Goal: Task Accomplishment & Management: Use online tool/utility

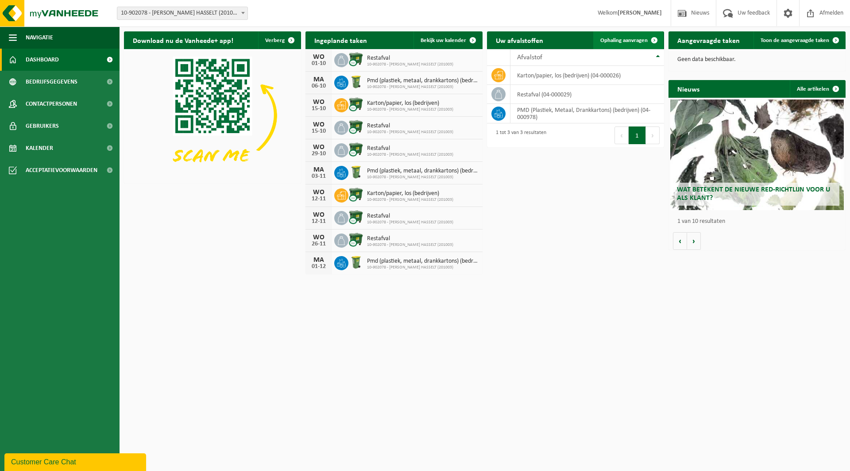
click at [655, 38] on span at bounding box center [654, 40] width 18 height 18
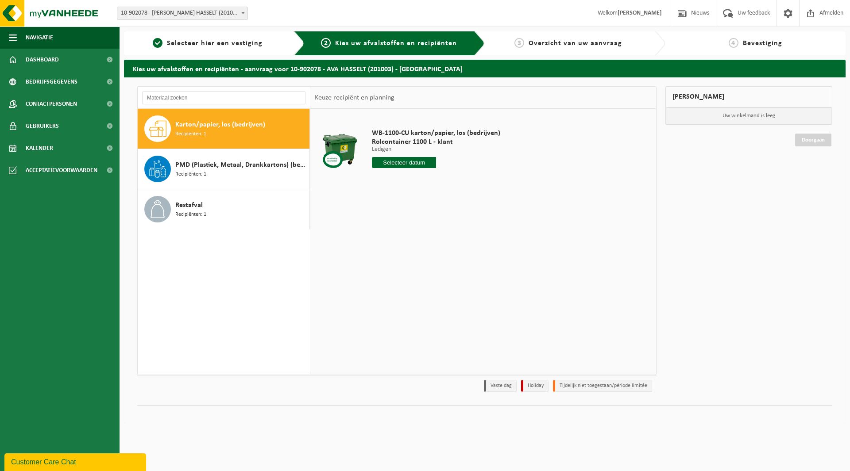
click at [166, 131] on span at bounding box center [157, 128] width 27 height 27
click at [400, 162] on input "text" at bounding box center [404, 162] width 64 height 11
click at [407, 213] on div "1" at bounding box center [410, 213] width 15 height 14
type input "Van 2025-10-01"
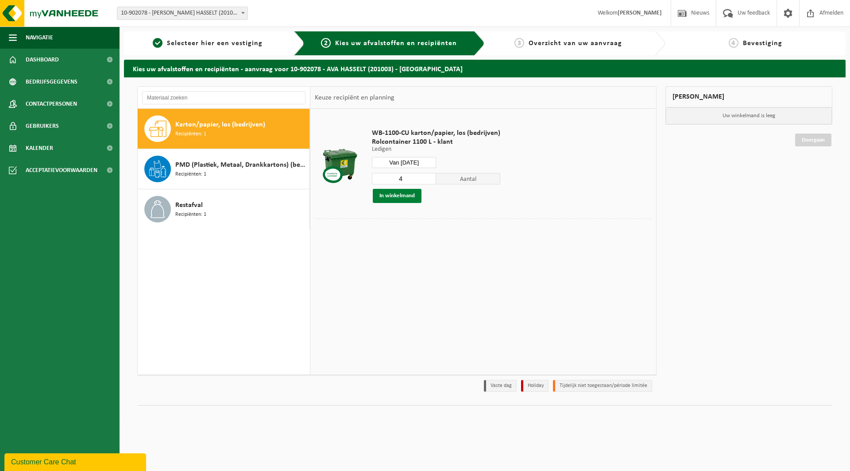
click at [392, 198] on button "In winkelmand" at bounding box center [397, 196] width 49 height 14
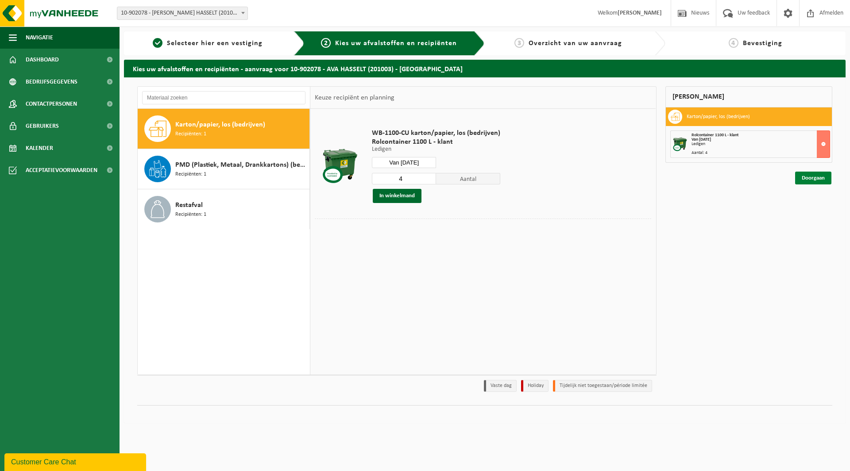
click at [810, 178] on link "Doorgaan" at bounding box center [813, 178] width 36 height 13
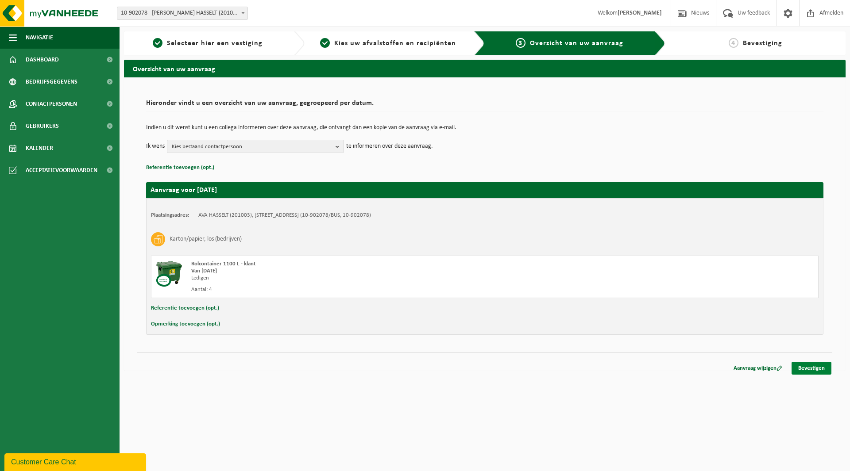
click at [814, 371] on link "Bevestigen" at bounding box center [811, 368] width 40 height 13
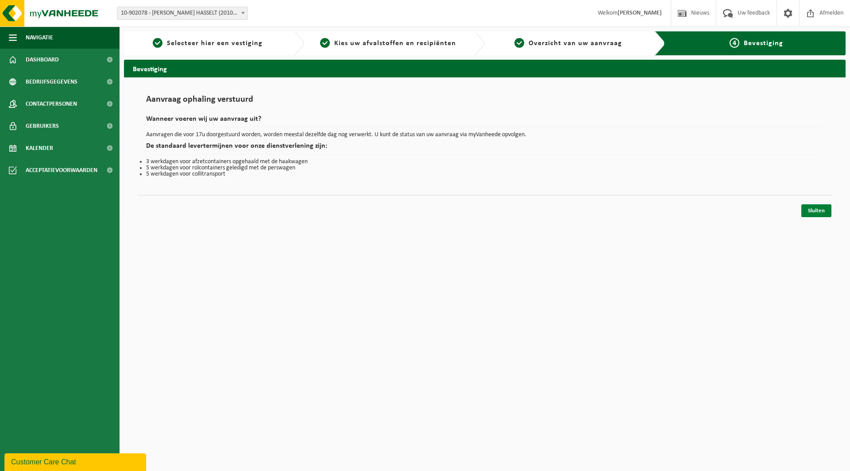
click at [819, 213] on link "Sluiten" at bounding box center [816, 210] width 30 height 13
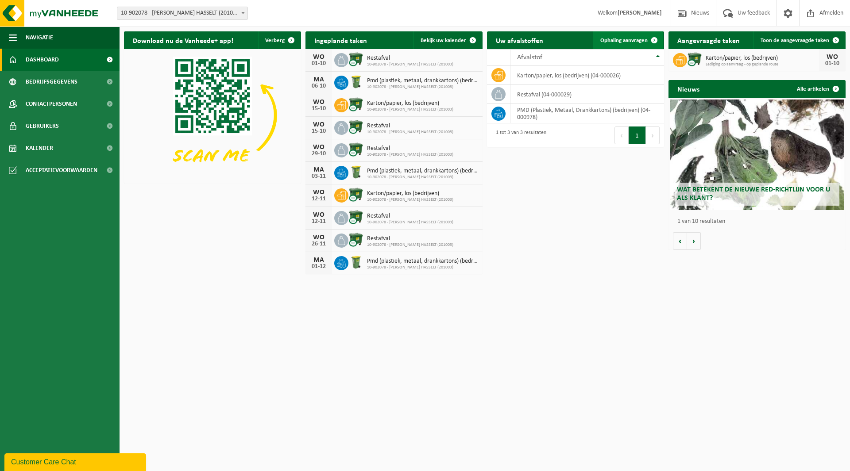
click at [656, 39] on span at bounding box center [654, 40] width 18 height 18
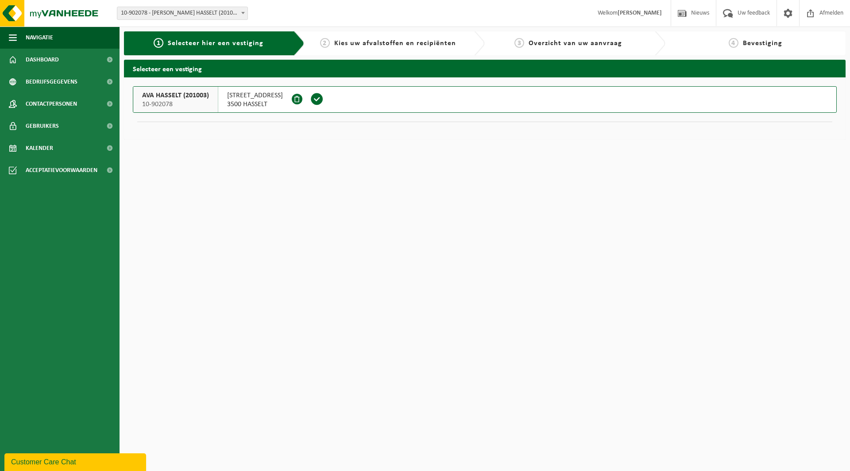
click at [323, 102] on span at bounding box center [316, 98] width 13 height 13
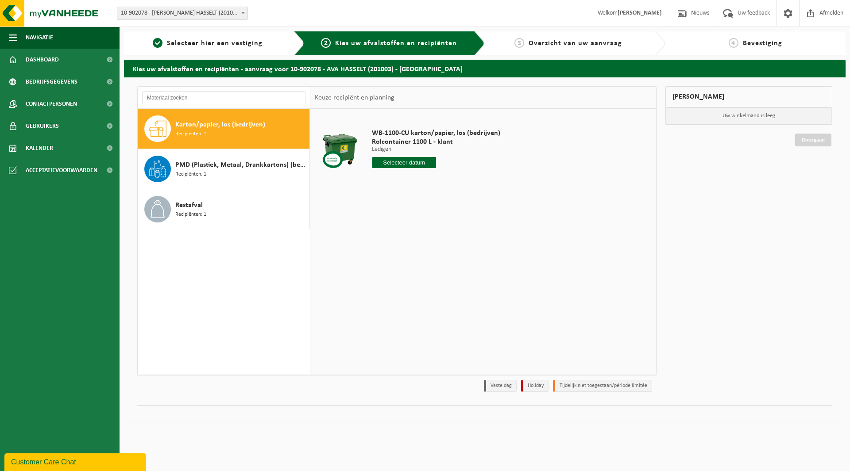
click at [417, 163] on input "text" at bounding box center [404, 162] width 64 height 11
click at [409, 227] on div "8" at bounding box center [410, 227] width 15 height 14
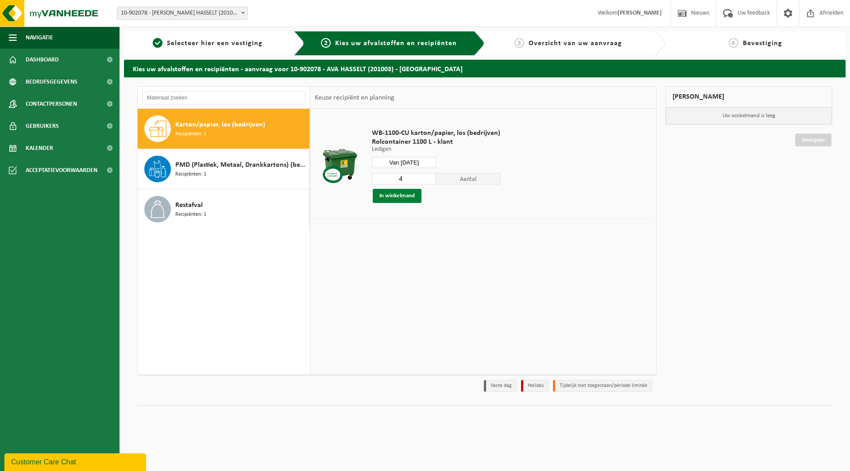
click at [397, 196] on button "In winkelmand" at bounding box center [397, 196] width 49 height 14
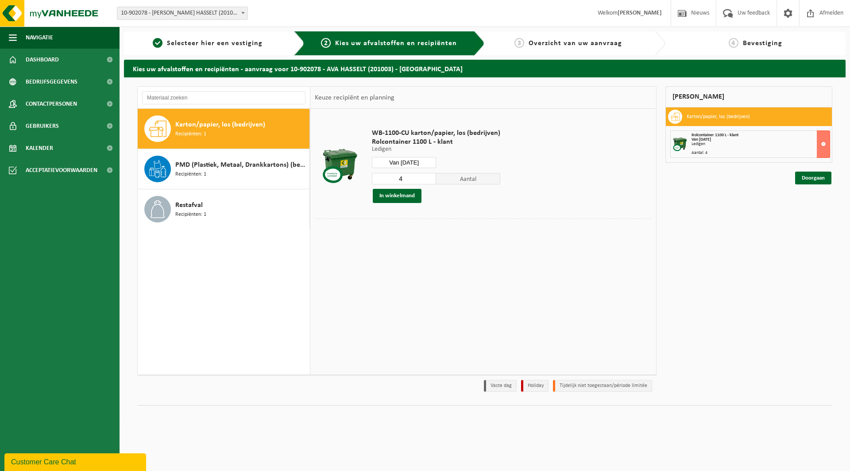
click at [405, 162] on input "Van 2025-10-08" at bounding box center [404, 162] width 64 height 11
click at [409, 256] on div "22" at bounding box center [410, 255] width 15 height 14
type input "Van 2025-10-22"
click at [411, 195] on button "In winkelmand" at bounding box center [397, 196] width 49 height 14
click at [823, 208] on link "Doorgaan" at bounding box center [813, 210] width 36 height 13
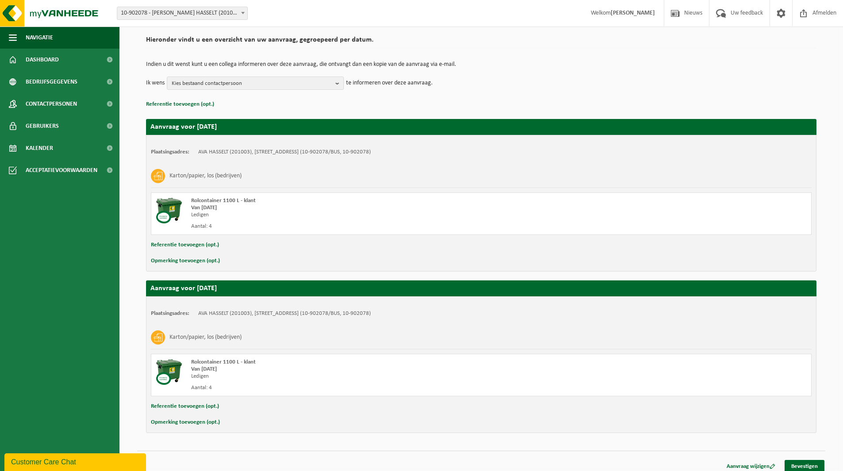
scroll to position [70, 0]
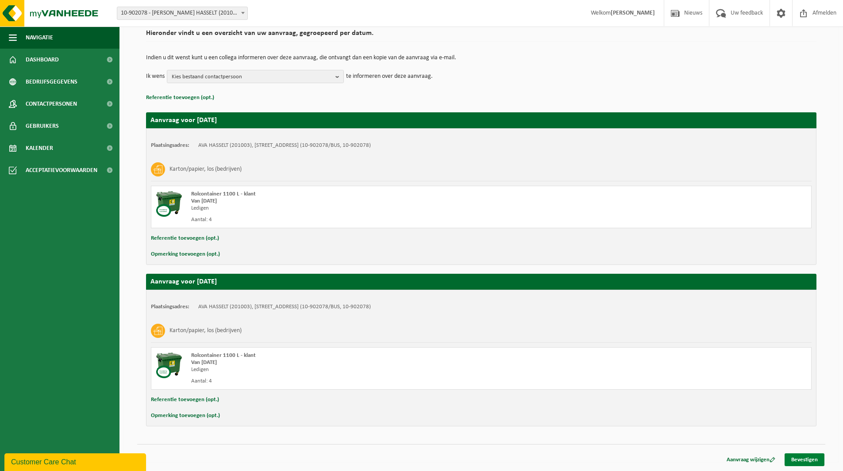
click at [806, 460] on link "Bevestigen" at bounding box center [805, 460] width 40 height 13
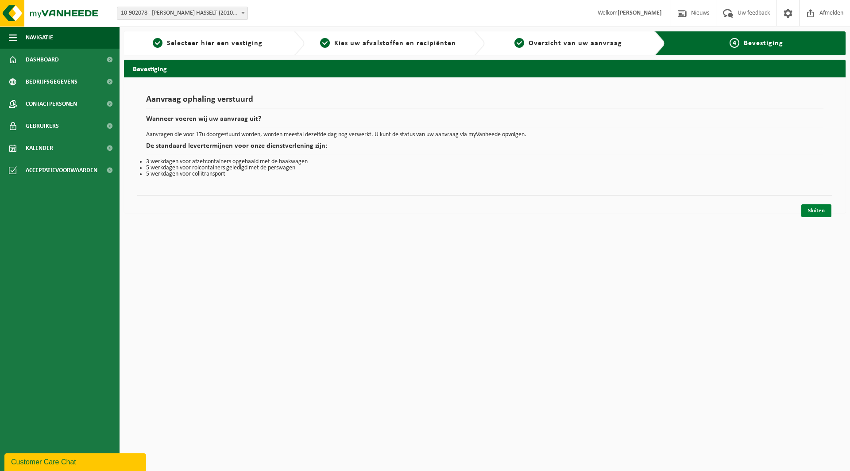
click at [810, 210] on link "Sluiten" at bounding box center [816, 210] width 30 height 13
